Goal: Transaction & Acquisition: Purchase product/service

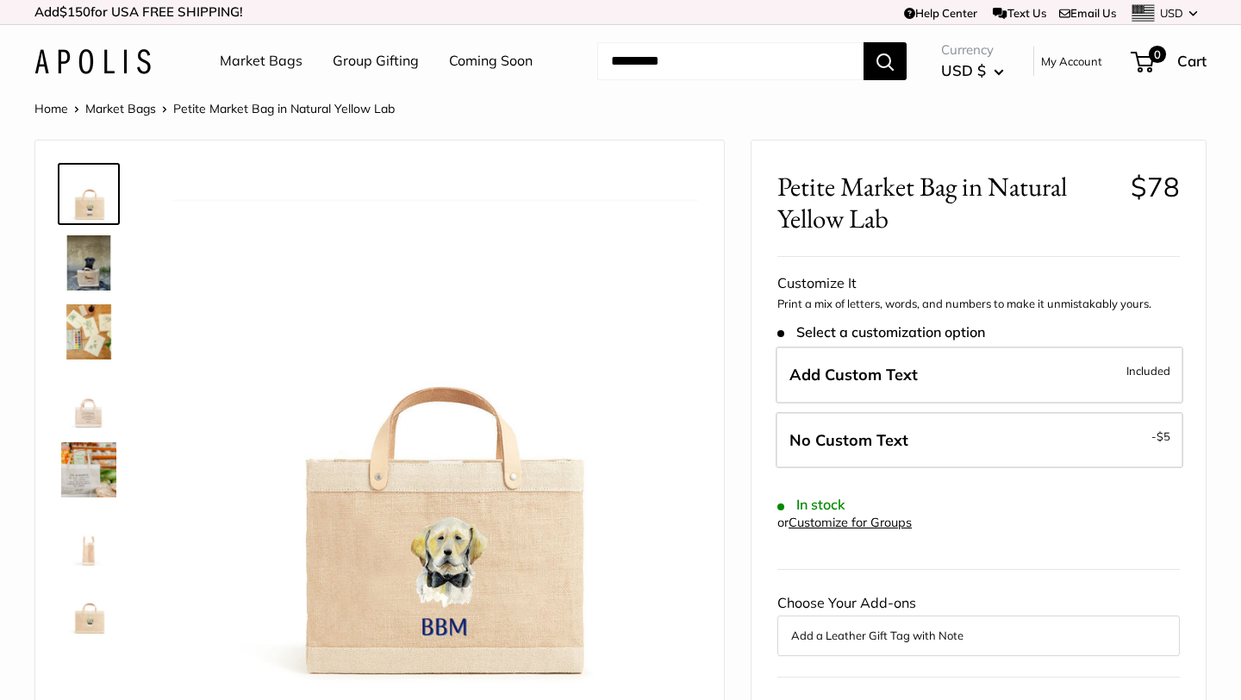
click at [134, 107] on link "Market Bags" at bounding box center [120, 109] width 71 height 16
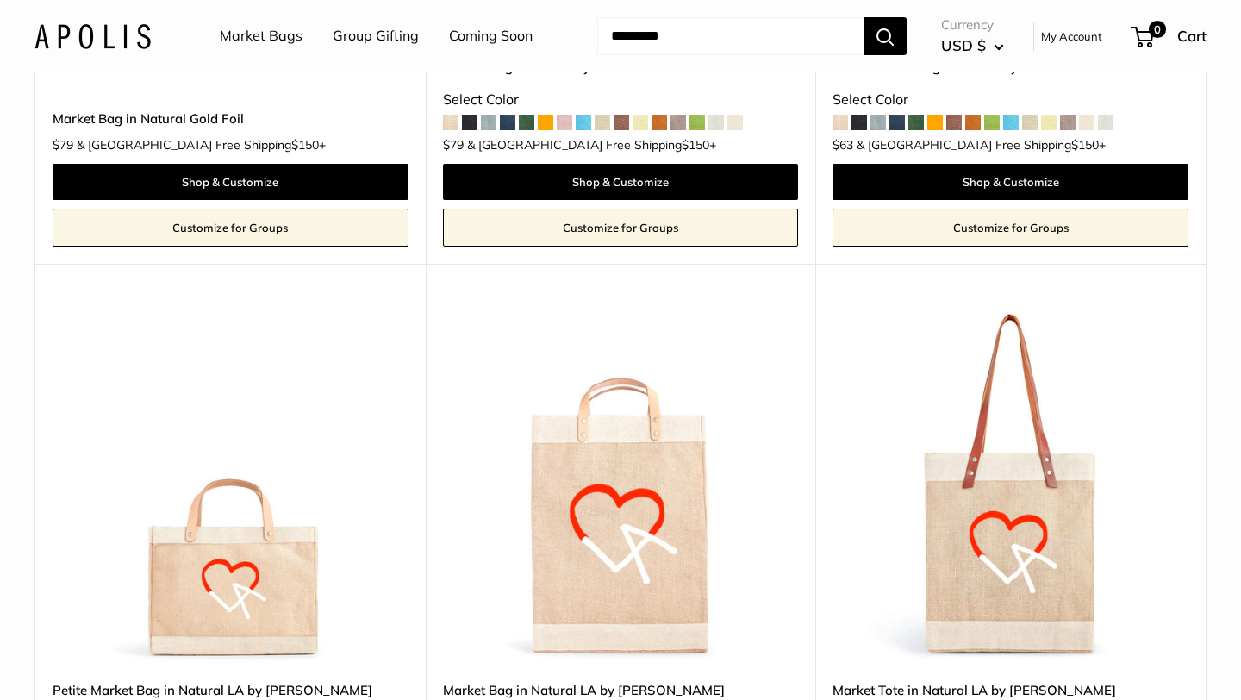
scroll to position [6890, 0]
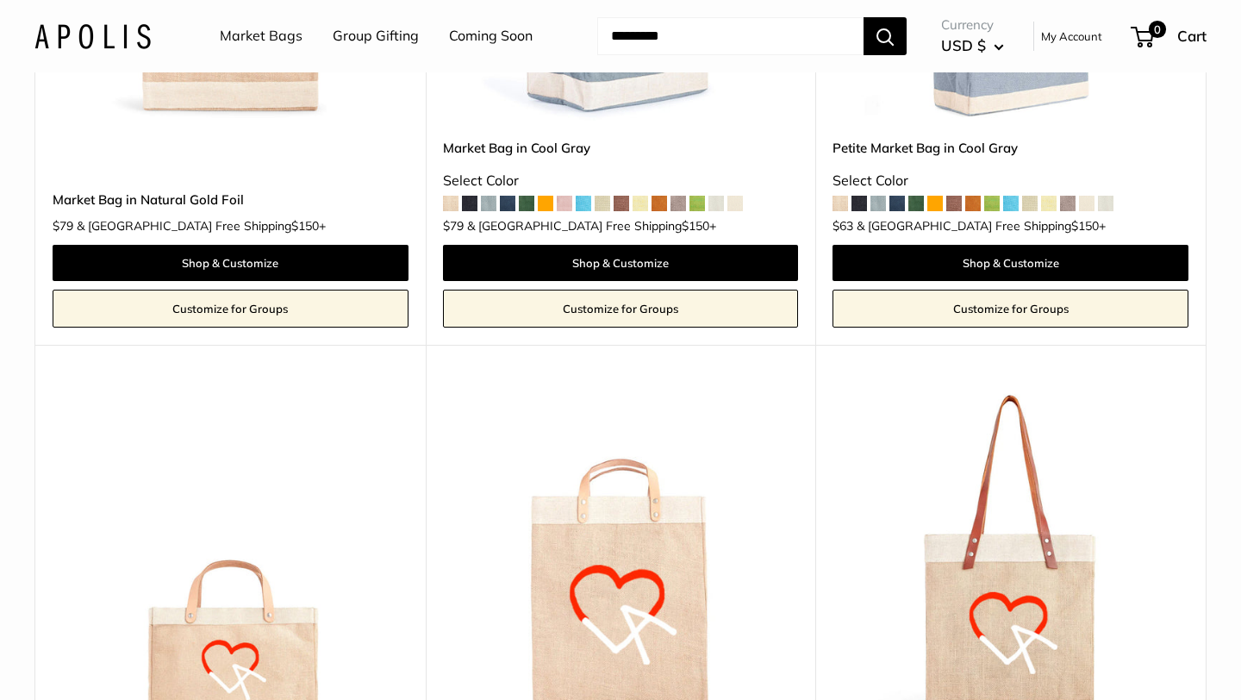
click at [763, 41] on input "Search..." at bounding box center [730, 36] width 266 height 38
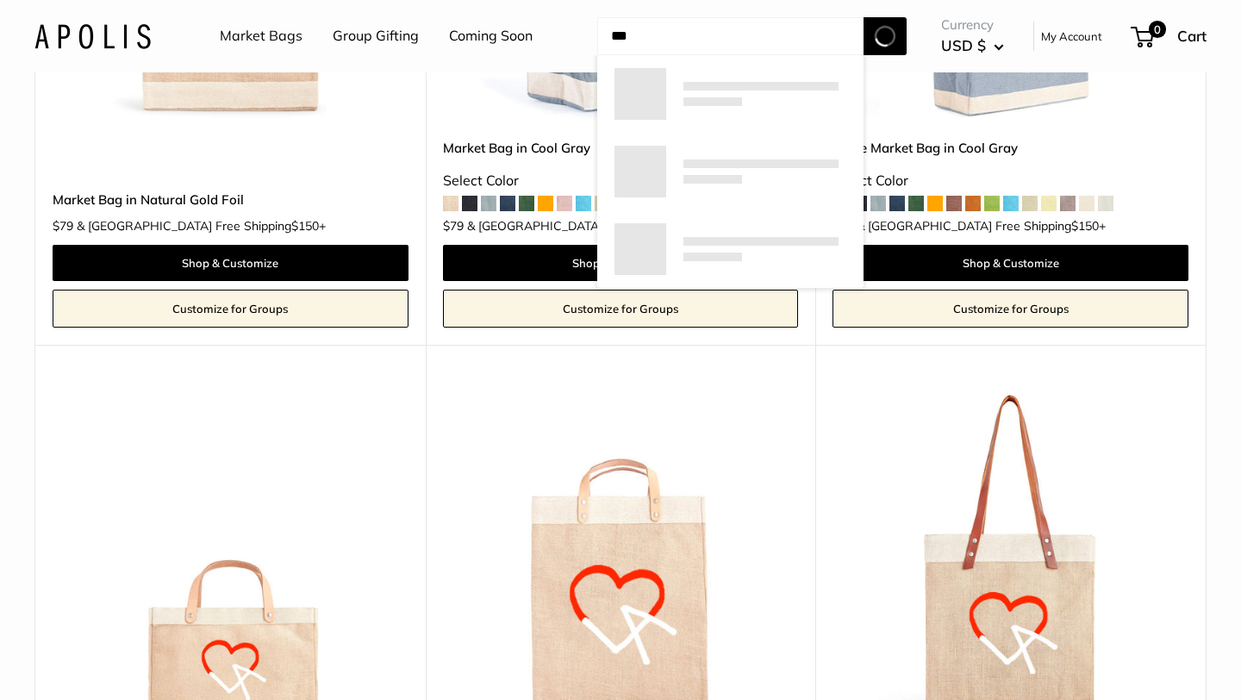
type input "***"
click at [863, 17] on button "Search" at bounding box center [884, 36] width 43 height 38
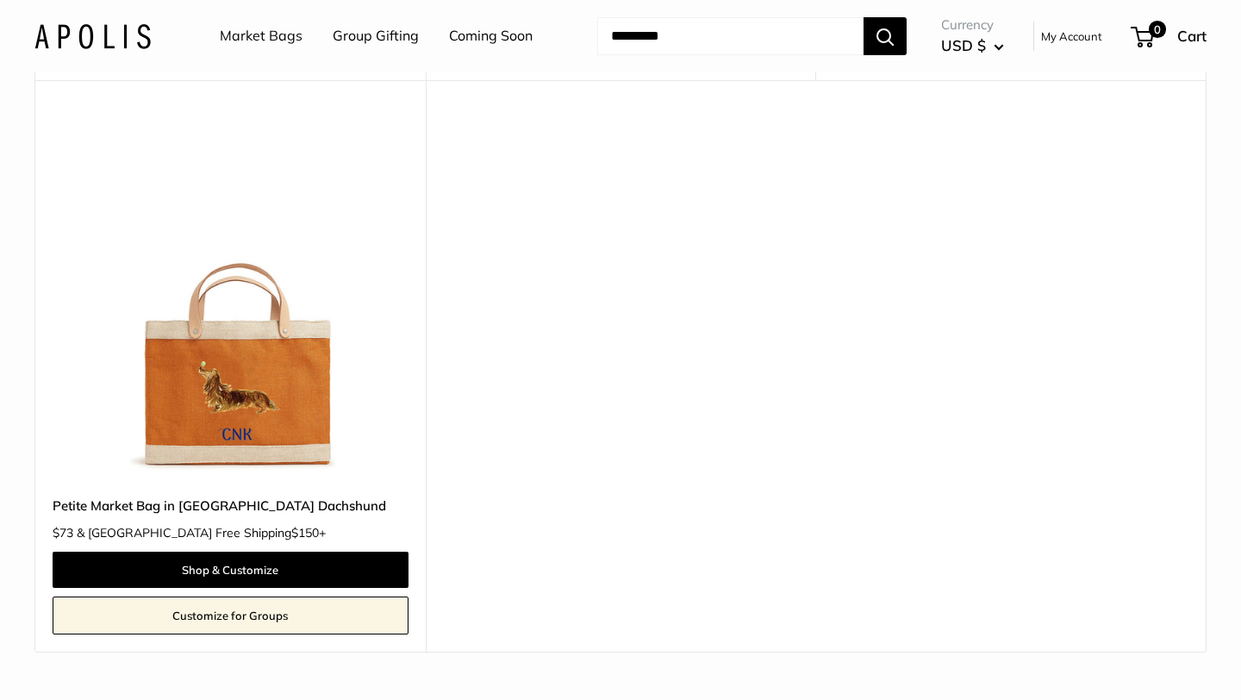
scroll to position [3383, 0]
